Goal: Task Accomplishment & Management: Manage account settings

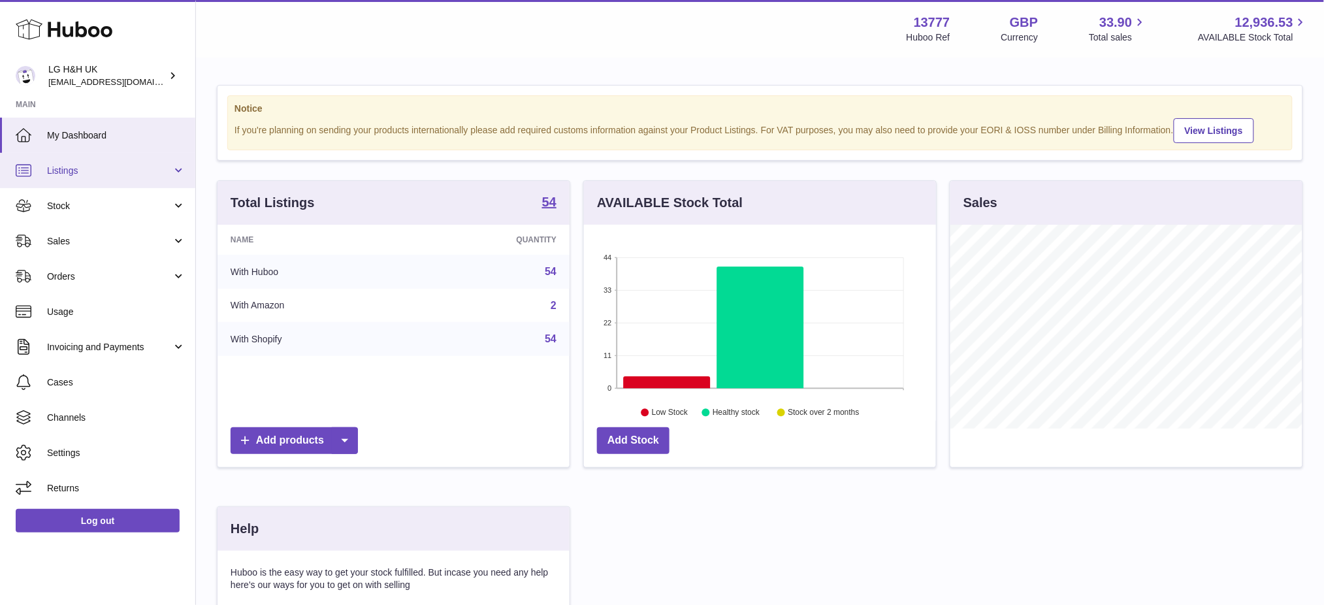
click at [84, 174] on span "Listings" at bounding box center [109, 171] width 125 height 12
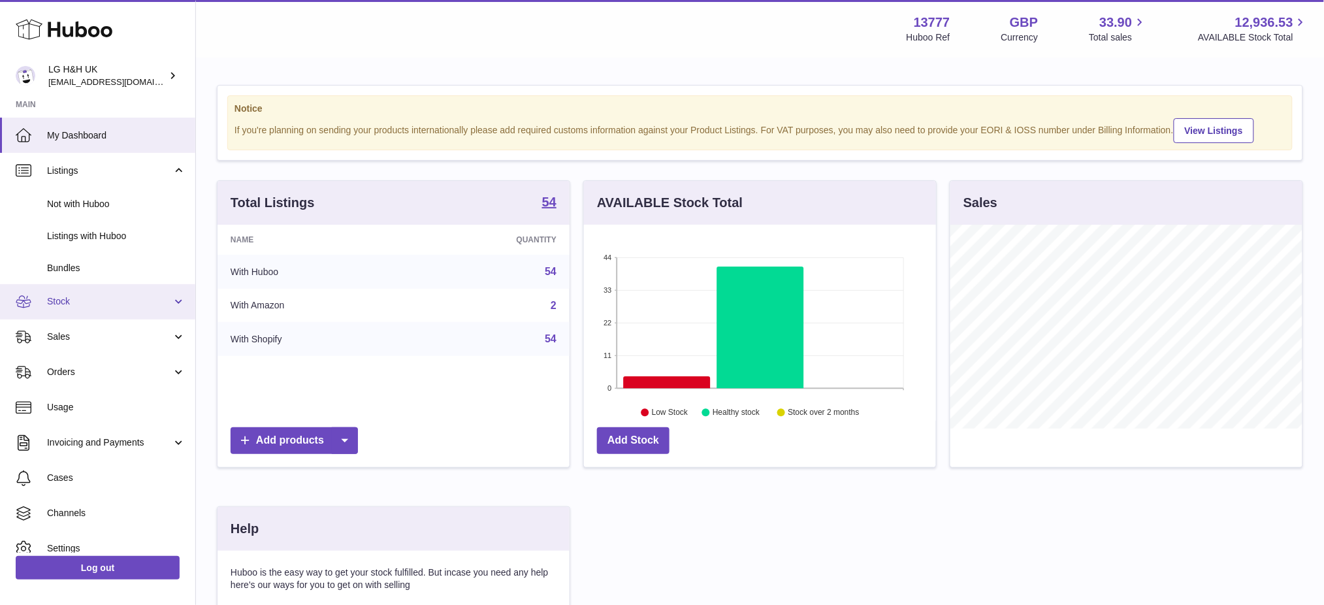
click at [71, 300] on span "Stock" at bounding box center [109, 301] width 125 height 12
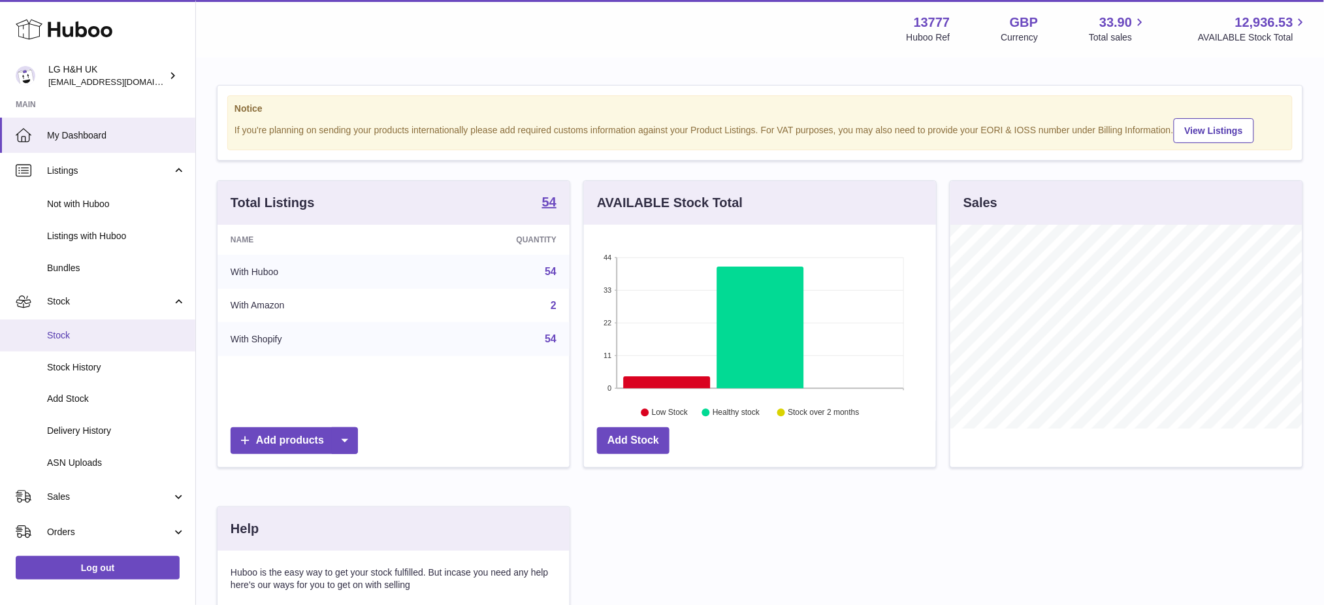
click at [97, 338] on span "Stock" at bounding box center [116, 335] width 139 height 12
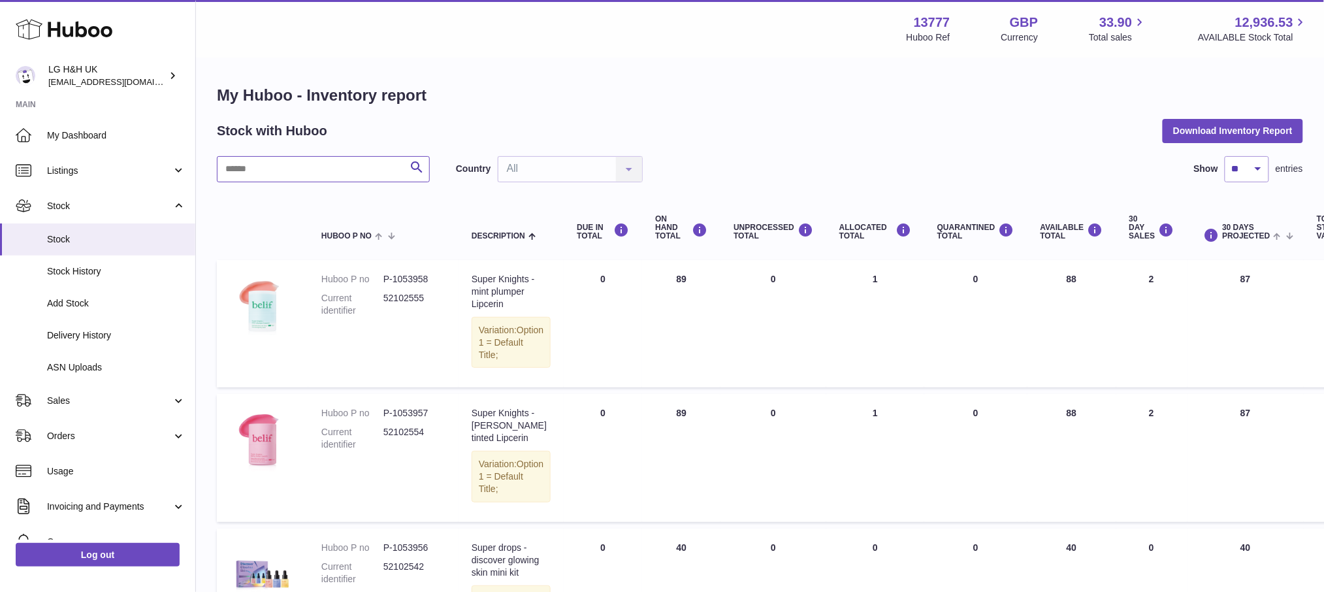
click at [304, 165] on input "text" at bounding box center [323, 169] width 213 height 26
paste input "*******"
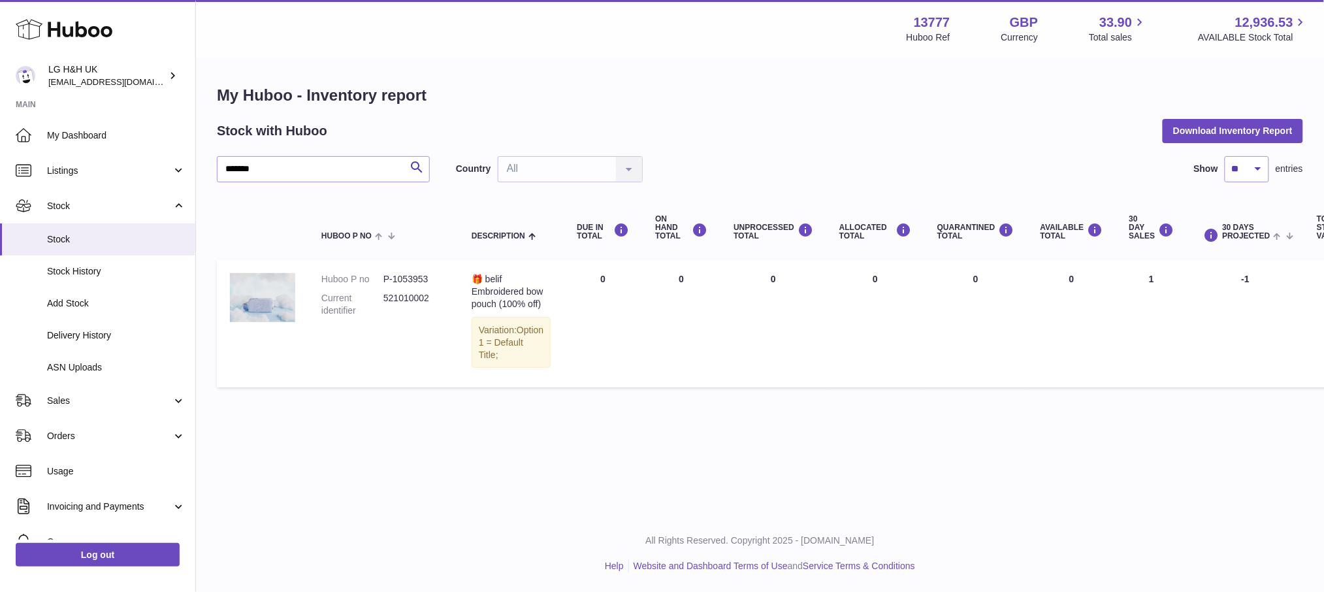
scroll to position [0, 82]
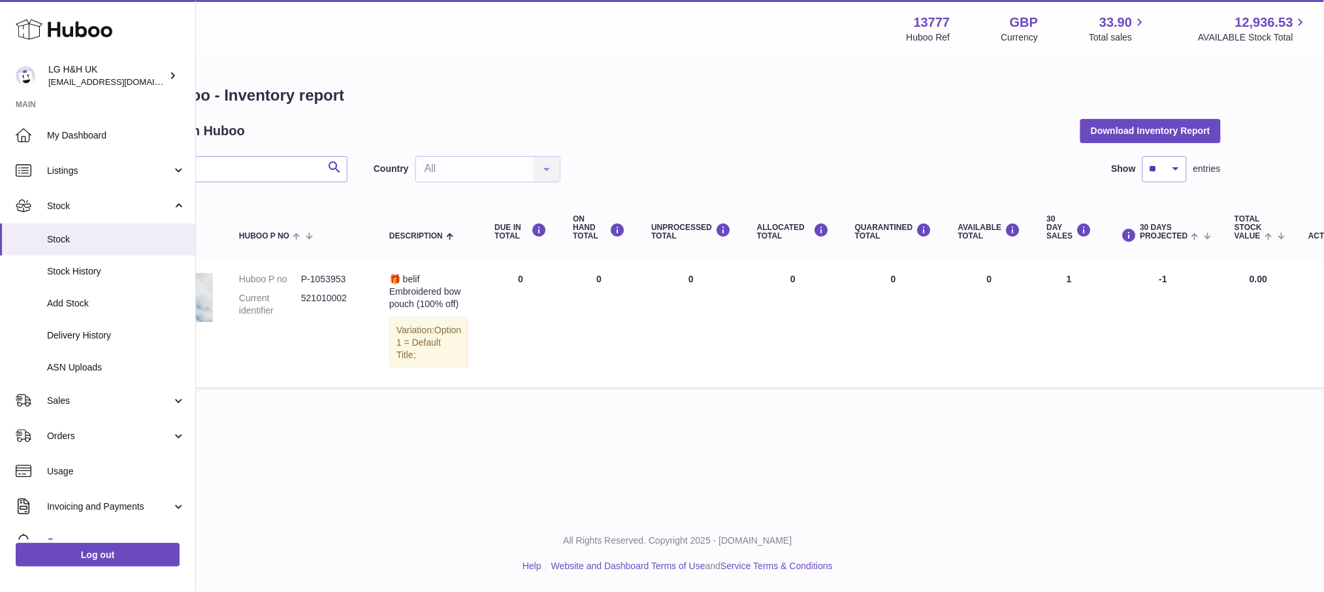
drag, startPoint x: 742, startPoint y: 312, endPoint x: 944, endPoint y: 319, distance: 202.0
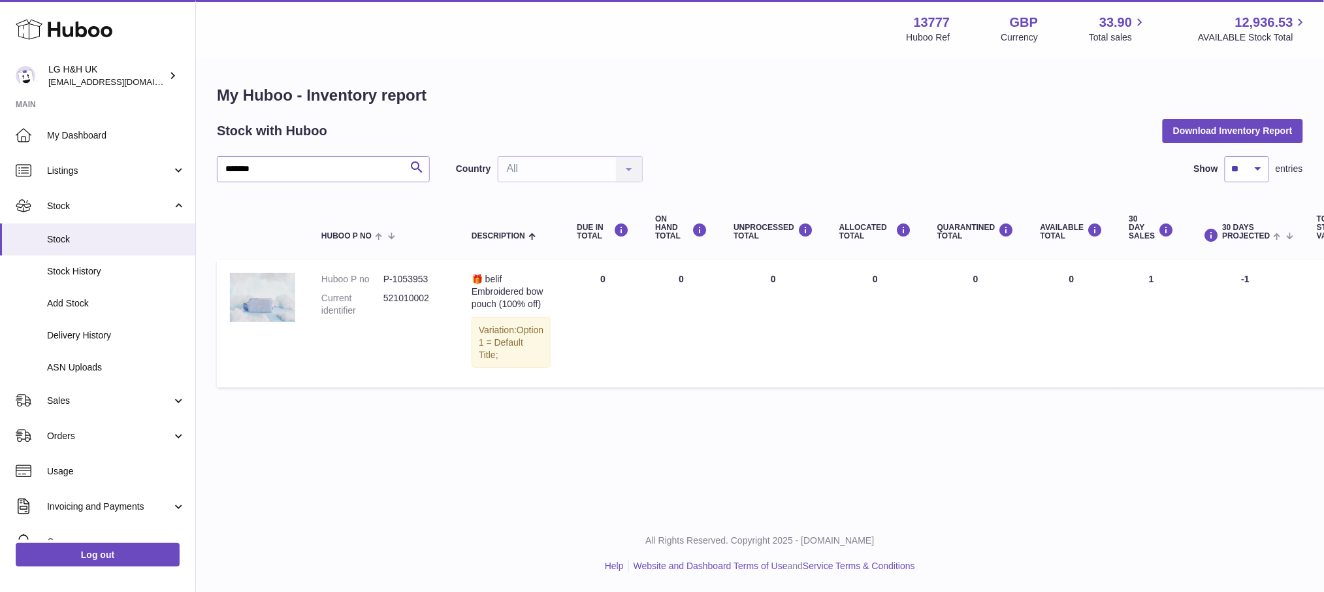
drag, startPoint x: 799, startPoint y: 319, endPoint x: 440, endPoint y: 320, distance: 359.3
click at [257, 171] on input "*******" at bounding box center [323, 169] width 213 height 26
drag, startPoint x: 534, startPoint y: 320, endPoint x: 489, endPoint y: 278, distance: 61.5
click at [489, 278] on div "🎁 belif Embroidered bow pouch (100% off)" at bounding box center [511, 291] width 79 height 37
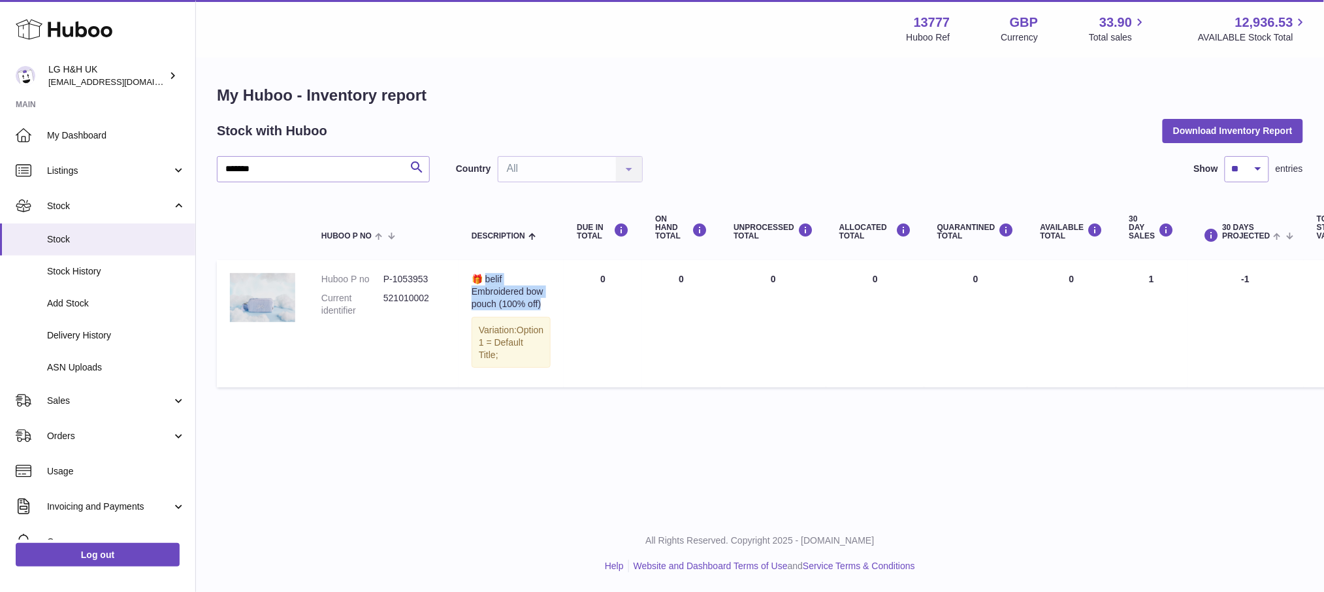
copy div "elif Embroidered bow pouch (100% off)"
drag, startPoint x: 293, startPoint y: 166, endPoint x: 88, endPoint y: 178, distance: 205.5
click at [97, 177] on div "Huboo LG H&H UK internalAdmin-13777@internal.huboo.com Main My Dashboard Listin…" at bounding box center [662, 296] width 1324 height 592
paste input "text"
drag, startPoint x: 519, startPoint y: 315, endPoint x: 487, endPoint y: 278, distance: 49.0
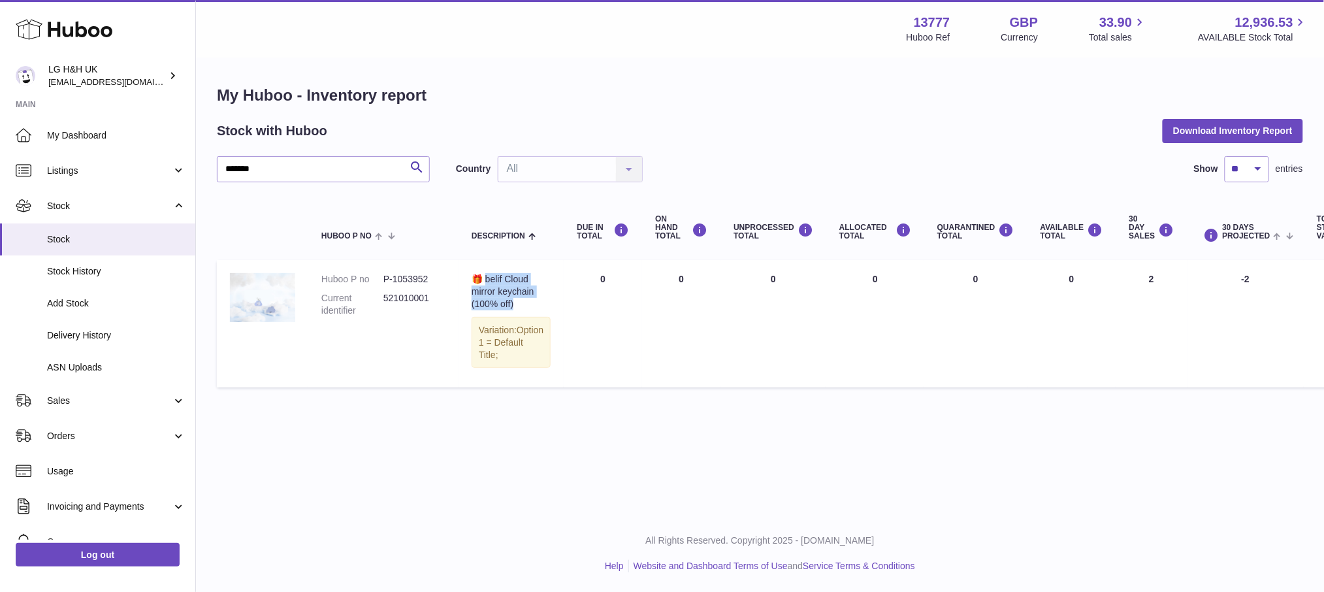
click at [487, 278] on div "🎁 belif Cloud mirror keychain (100% off)" at bounding box center [511, 291] width 79 height 37
copy div "elif Cloud mirror keychain (100% off)"
drag, startPoint x: 273, startPoint y: 174, endPoint x: 141, endPoint y: 171, distance: 132.0
click at [141, 171] on div "Huboo LG H&H UK internalAdmin-13777@internal.huboo.com Main My Dashboard Listin…" at bounding box center [662, 296] width 1324 height 592
paste input "***"
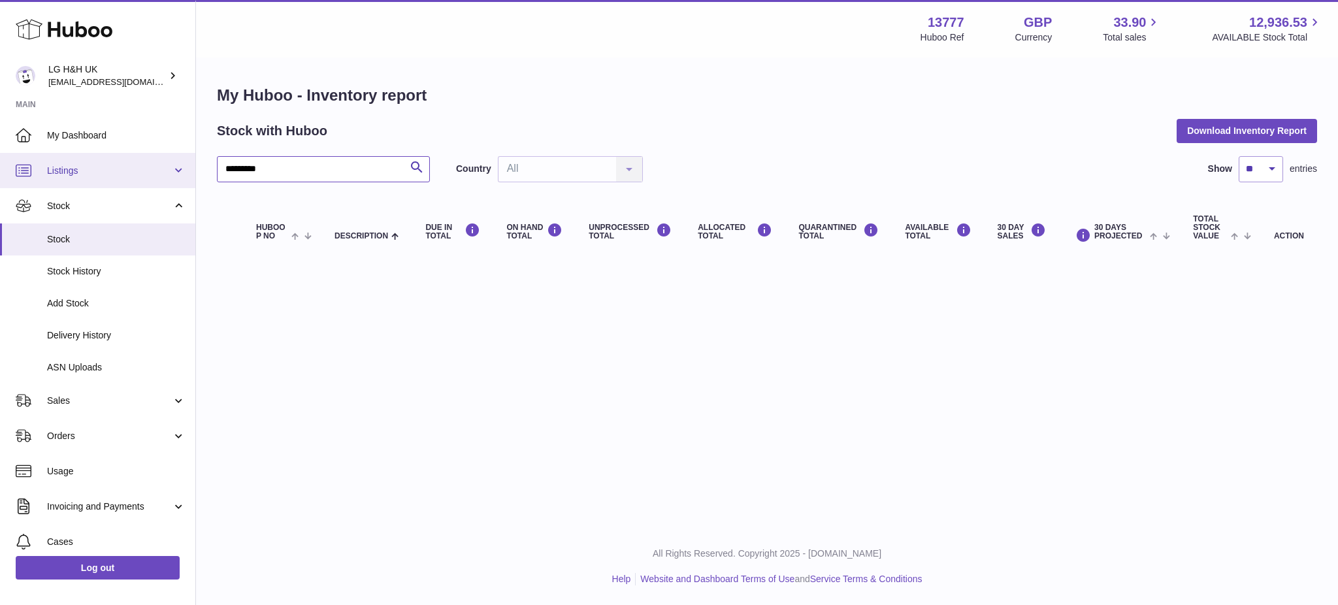
drag, startPoint x: 235, startPoint y: 167, endPoint x: 45, endPoint y: 176, distance: 190.3
click at [76, 175] on div "Huboo LG H&H UK internalAdmin-13777@internal.huboo.com Main My Dashboard Listin…" at bounding box center [669, 302] width 1338 height 605
type input "*******"
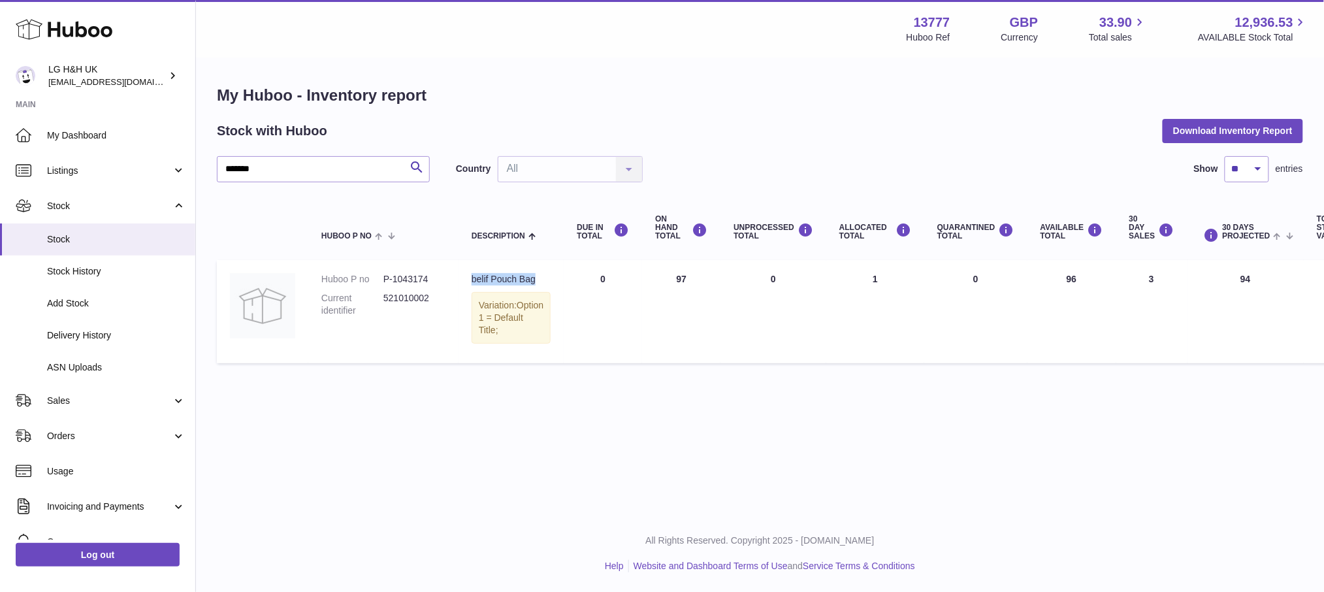
drag, startPoint x: 500, startPoint y: 296, endPoint x: 460, endPoint y: 282, distance: 42.2
click at [460, 282] on td "Description belif Pouch Bag Variation: Option 1 = Default Title;" at bounding box center [511, 311] width 105 height 103
copy div "belif Pouch Bag"
drag, startPoint x: 73, startPoint y: 172, endPoint x: 79, endPoint y: 177, distance: 7.4
click at [73, 172] on span "Listings" at bounding box center [109, 171] width 125 height 12
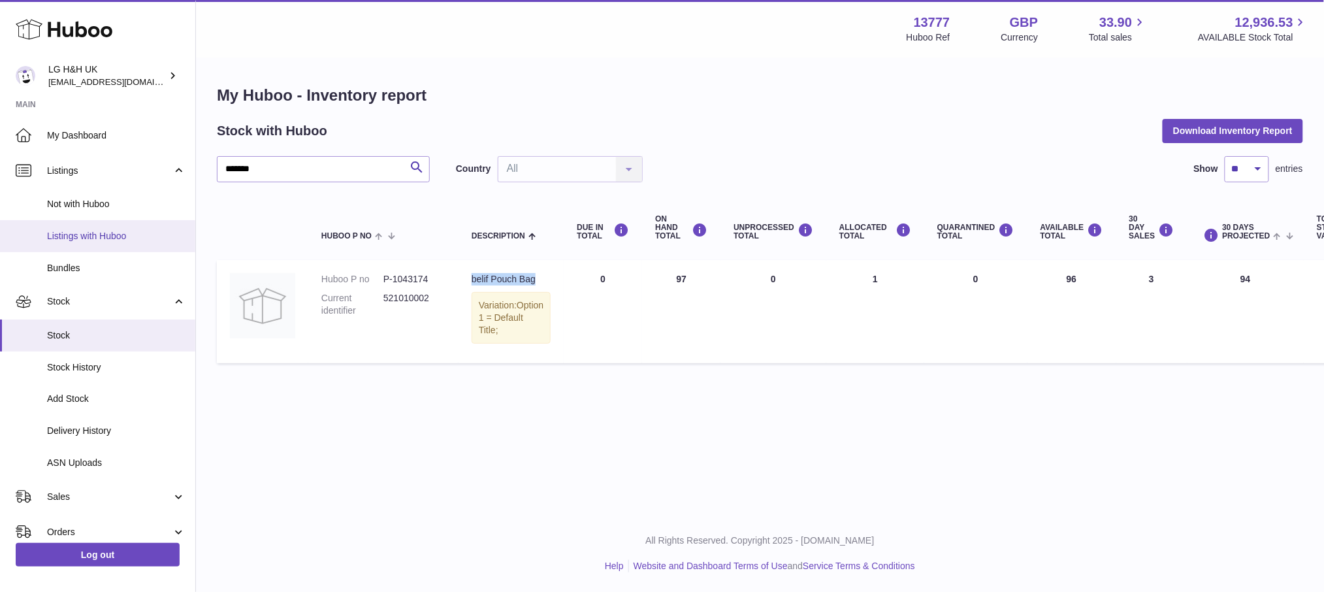
click at [82, 235] on span "Listings with Huboo" at bounding box center [116, 236] width 139 height 12
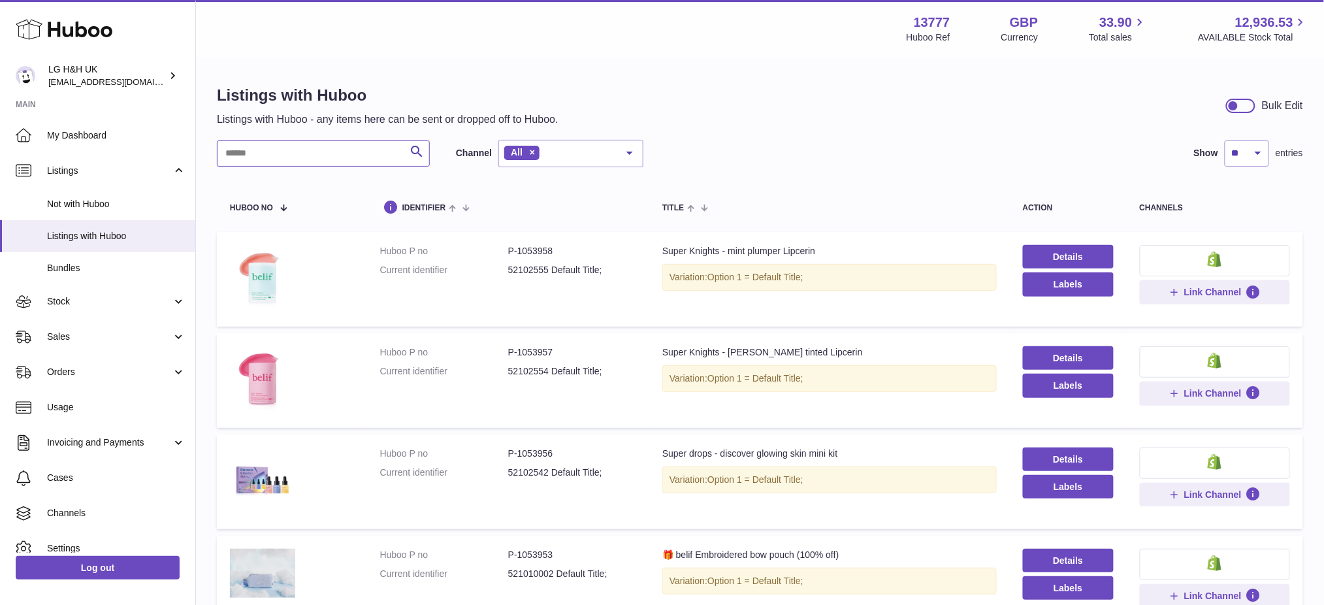
click at [308, 146] on input "text" at bounding box center [323, 153] width 213 height 26
paste input "*******"
type input "*******"
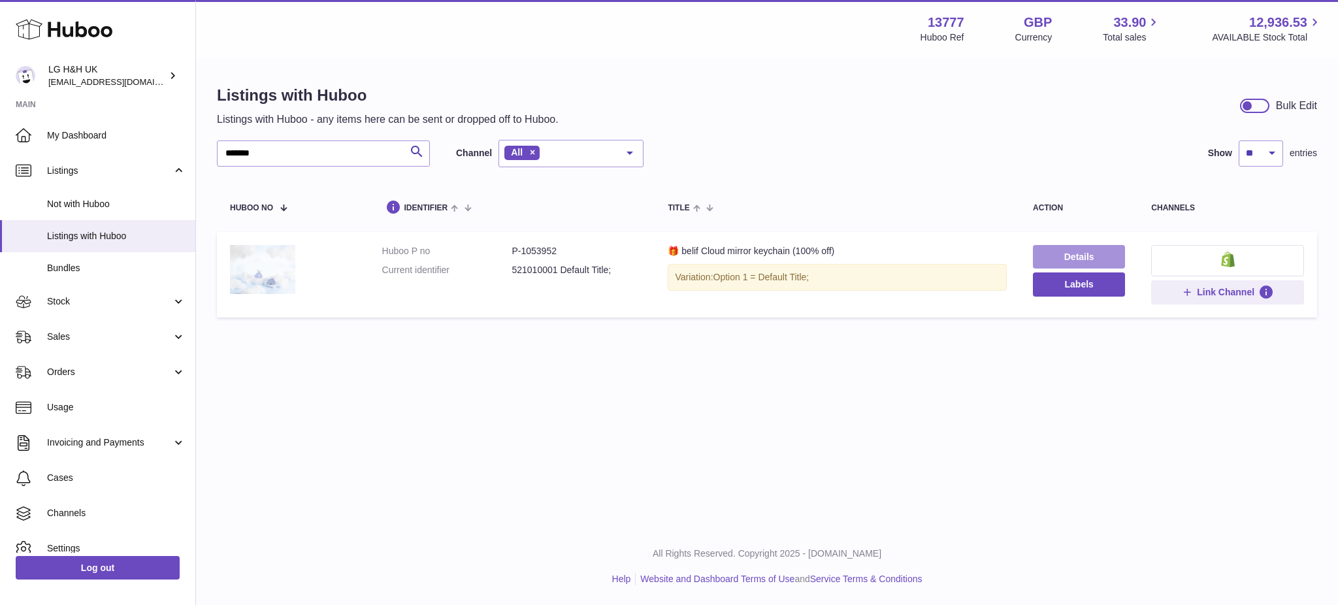
click at [1067, 248] on link "Details" at bounding box center [1079, 257] width 92 height 24
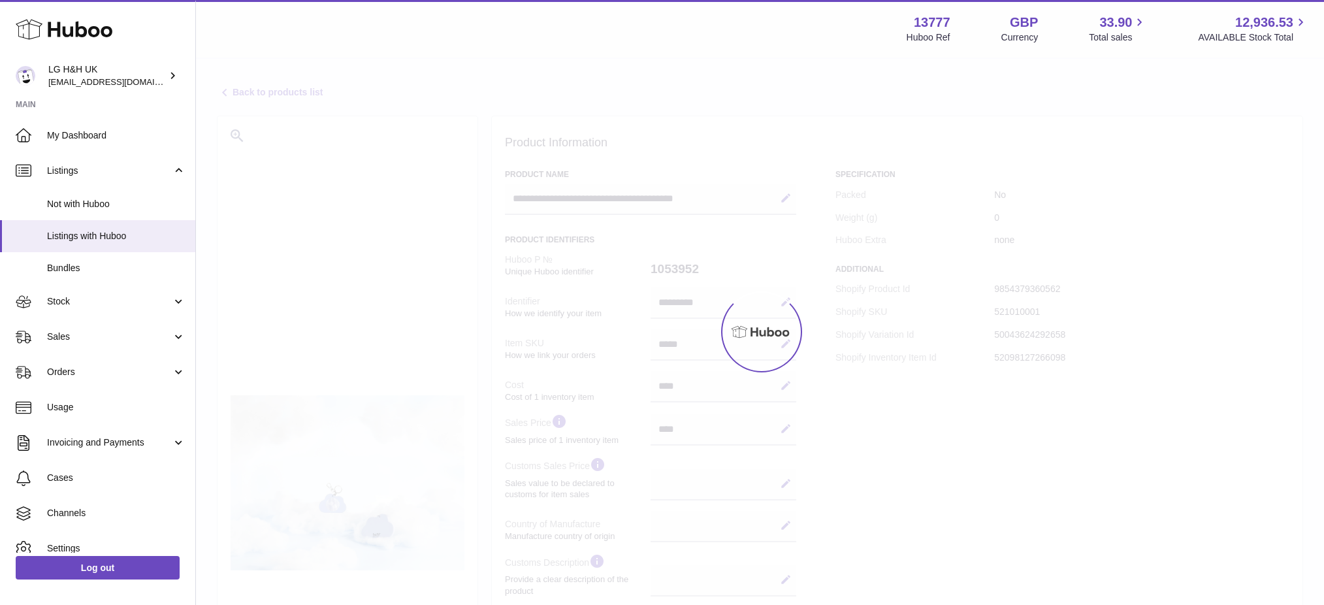
select select
select select "****"
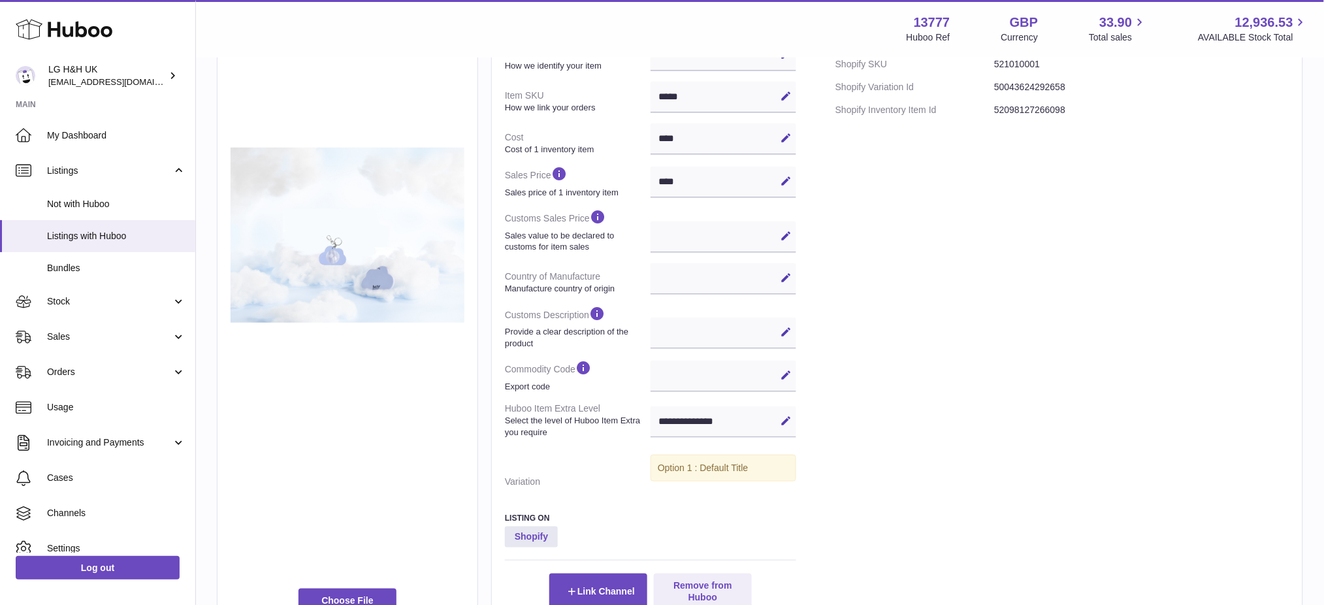
scroll to position [374, 0]
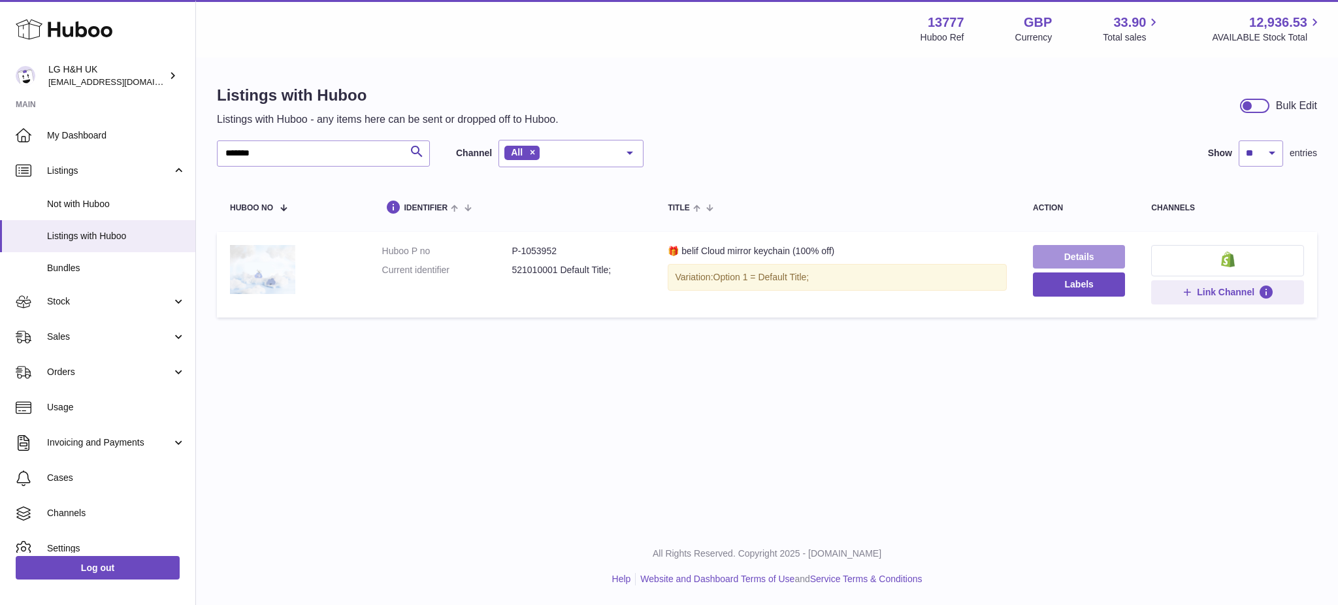
click at [1065, 250] on link "Details" at bounding box center [1079, 257] width 92 height 24
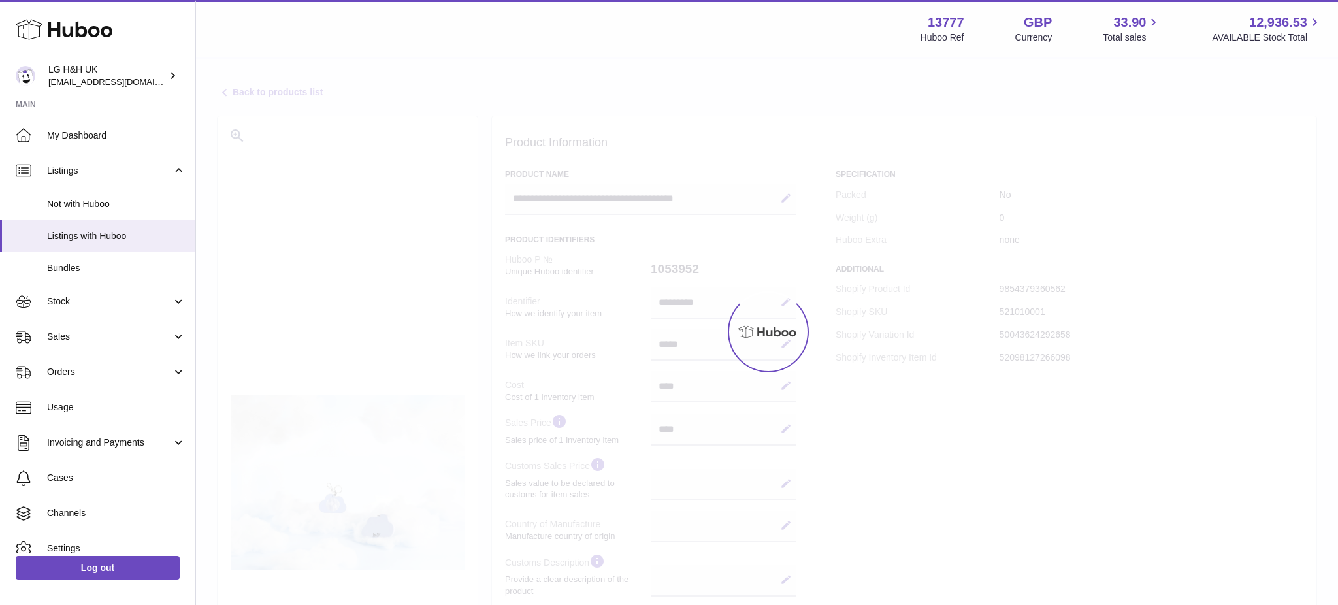
select select
select select "****"
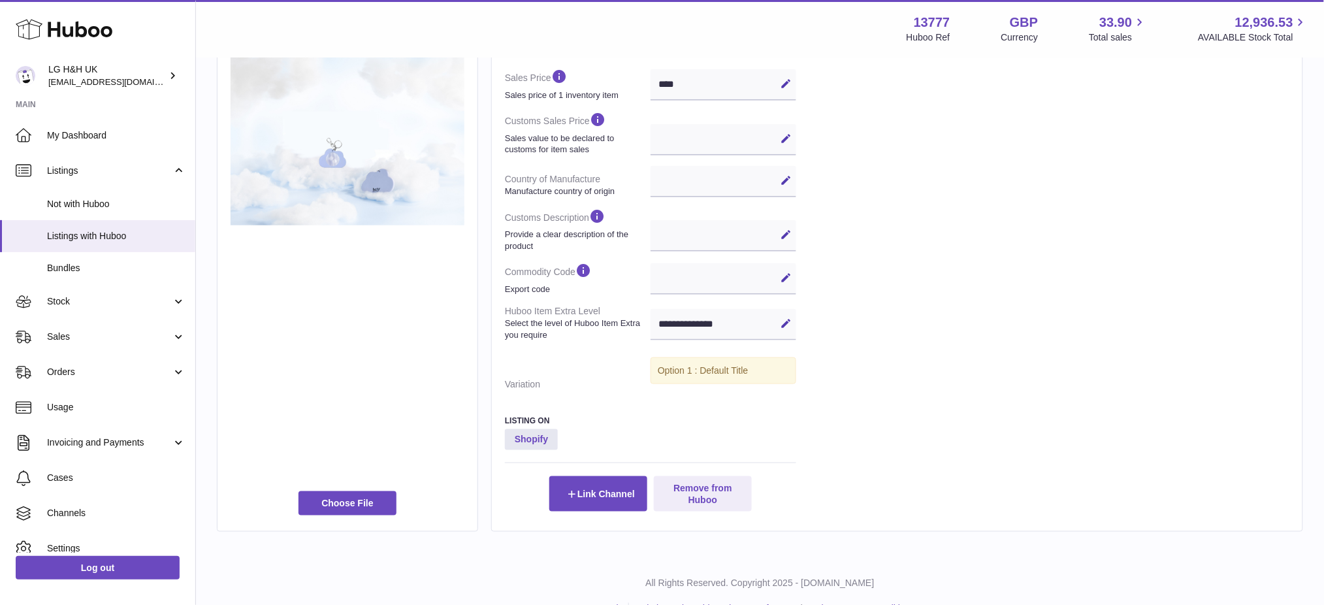
scroll to position [374, 0]
